Goal: Task Accomplishment & Management: Use online tool/utility

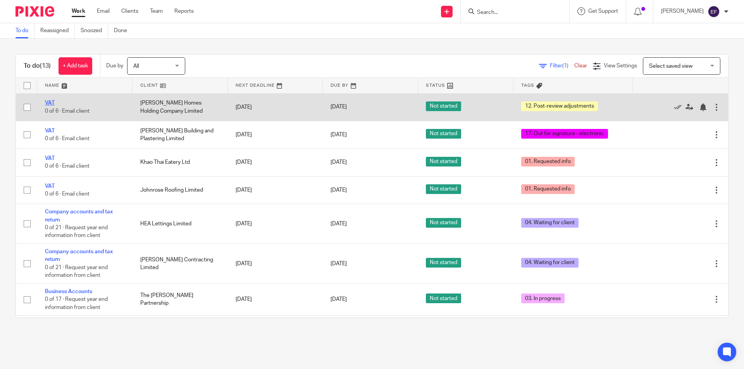
click at [47, 103] on link "VAT" at bounding box center [50, 102] width 10 height 5
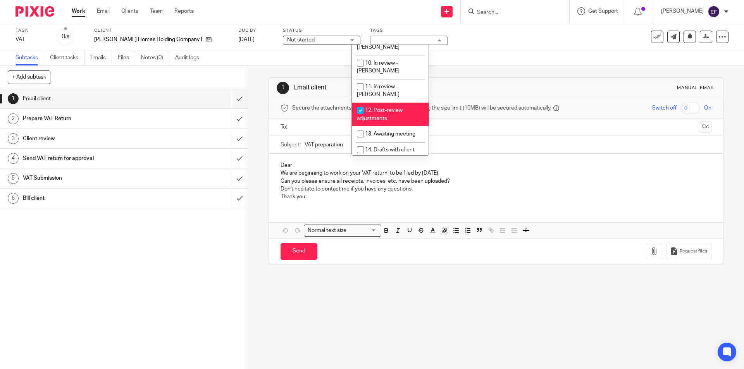
click at [394, 108] on span "12. Post-review adjustments" at bounding box center [380, 115] width 46 height 14
checkbox input "false"
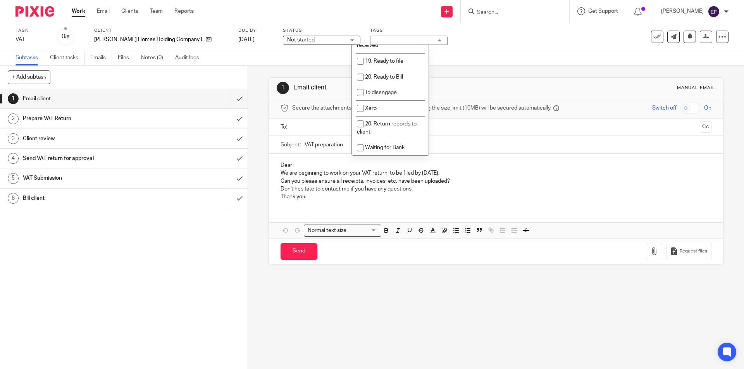
scroll to position [277, 0]
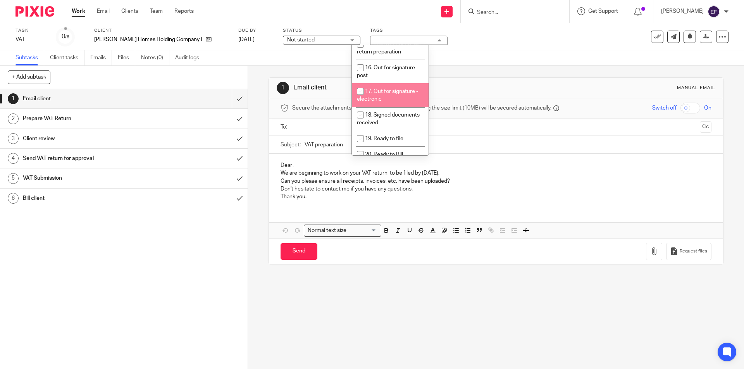
click at [393, 83] on li "17. Out for signature - electronic" at bounding box center [390, 95] width 77 height 24
checkbox input "true"
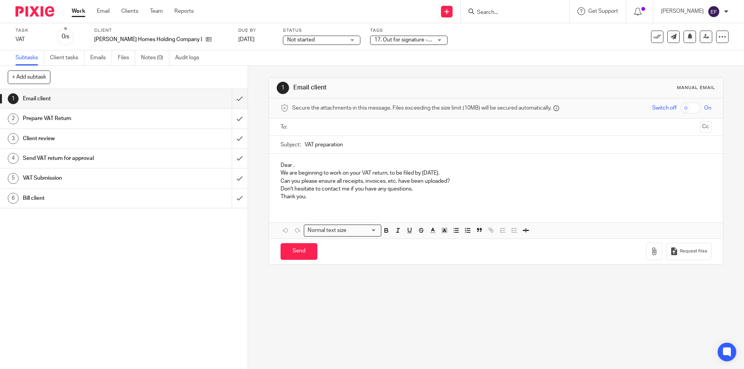
click at [442, 73] on div "1 Email client Manual email Secure the attachments in this message. Files excee…" at bounding box center [496, 171] width 455 height 210
click at [80, 9] on link "Work" at bounding box center [79, 11] width 14 height 8
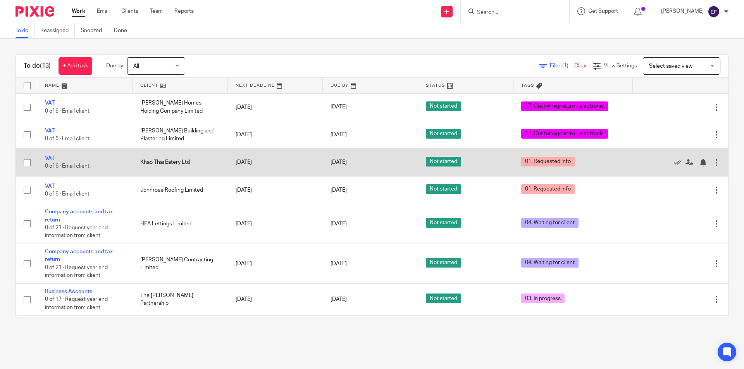
click at [51, 157] on link "VAT" at bounding box center [50, 158] width 10 height 5
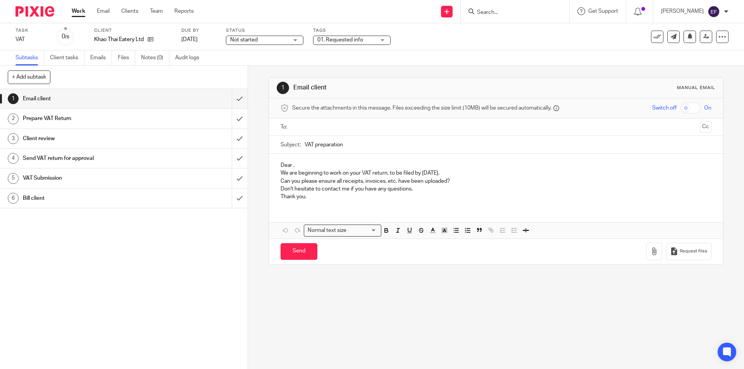
click at [354, 41] on span "01. Requested info" at bounding box center [340, 39] width 46 height 5
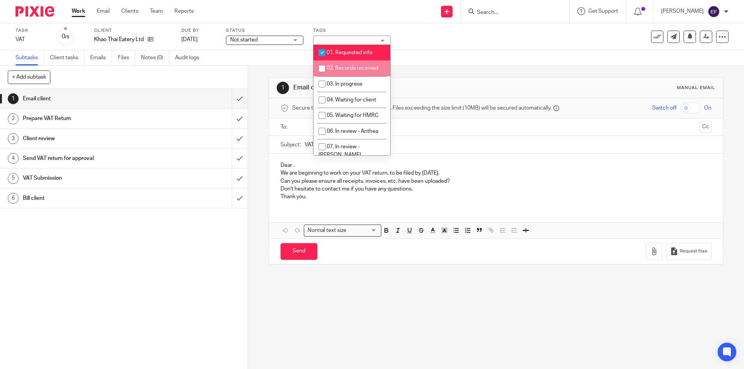
click at [346, 55] on li "01. Requested info" at bounding box center [352, 53] width 77 height 16
checkbox input "false"
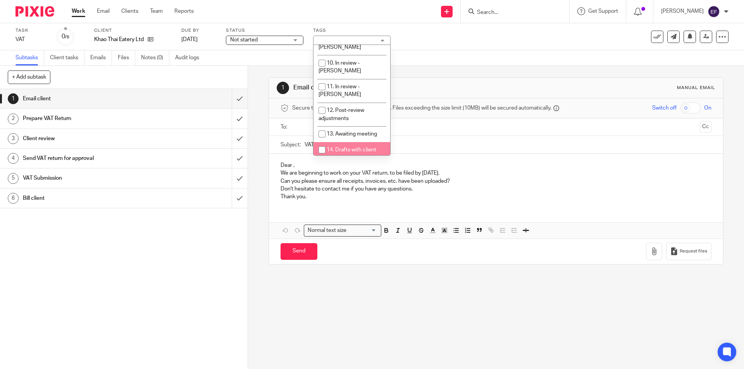
scroll to position [233, 0]
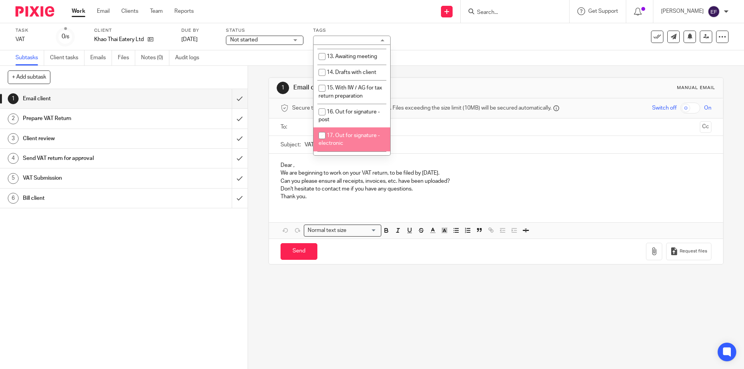
click at [346, 133] on span "17. Out for signature - electronic" at bounding box center [349, 140] width 61 height 14
checkbox input "true"
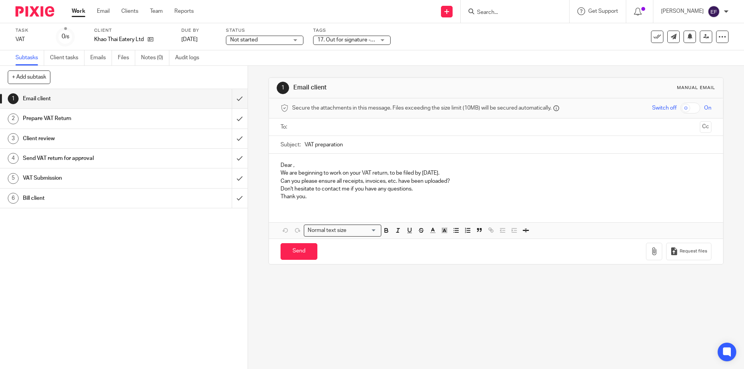
click at [436, 66] on div "1 Email client Manual email Secure the attachments in this message. Files excee…" at bounding box center [496, 171] width 455 height 210
click at [72, 11] on link "Work" at bounding box center [79, 11] width 14 height 8
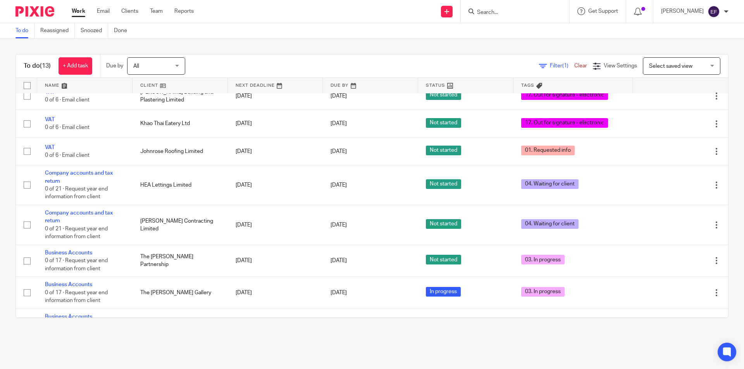
scroll to position [78, 0]
